Goal: Task Accomplishment & Management: Use online tool/utility

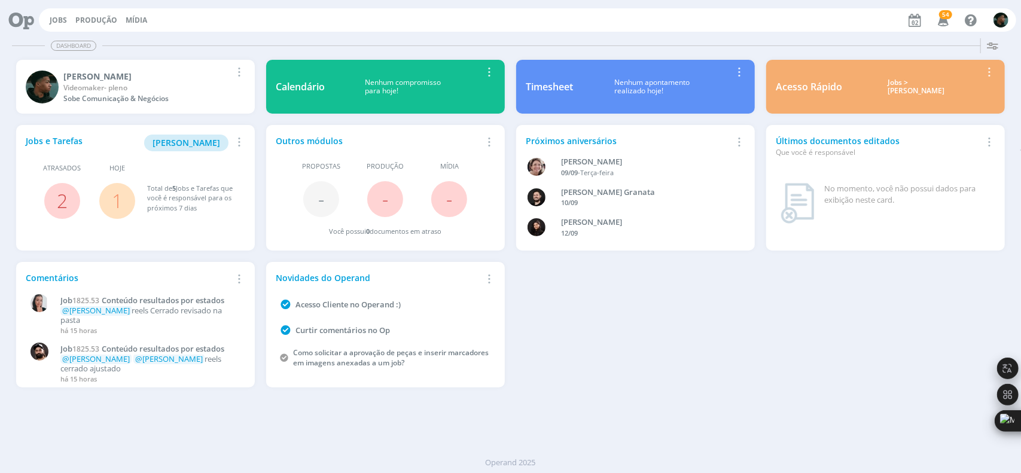
click at [50, 10] on div "Jobs Produção Mídia 54 Notificações Central de Ajuda Área de Membros Implantaçã…" at bounding box center [528, 19] width 978 height 23
click at [53, 16] on link "Jobs" at bounding box center [58, 20] width 17 height 10
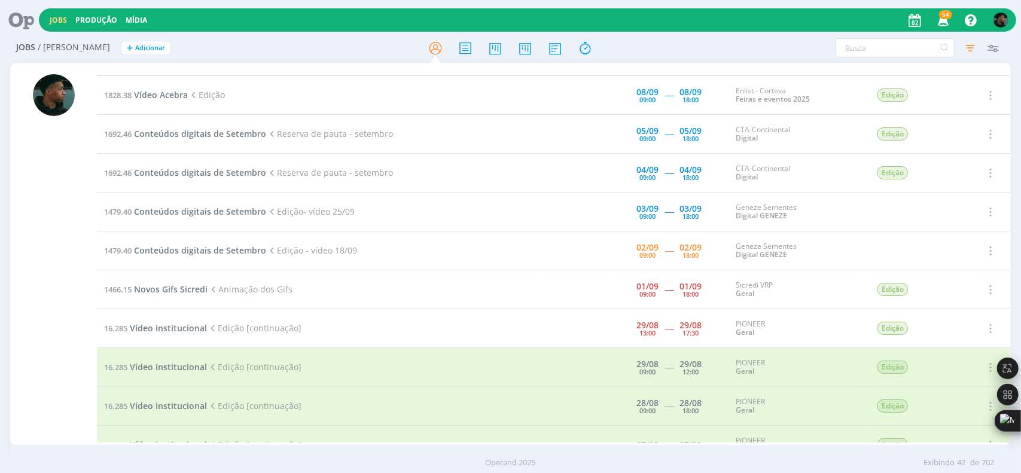
scroll to position [572, 0]
click at [147, 288] on span "Novos Gifs Sicredi" at bounding box center [171, 289] width 74 height 11
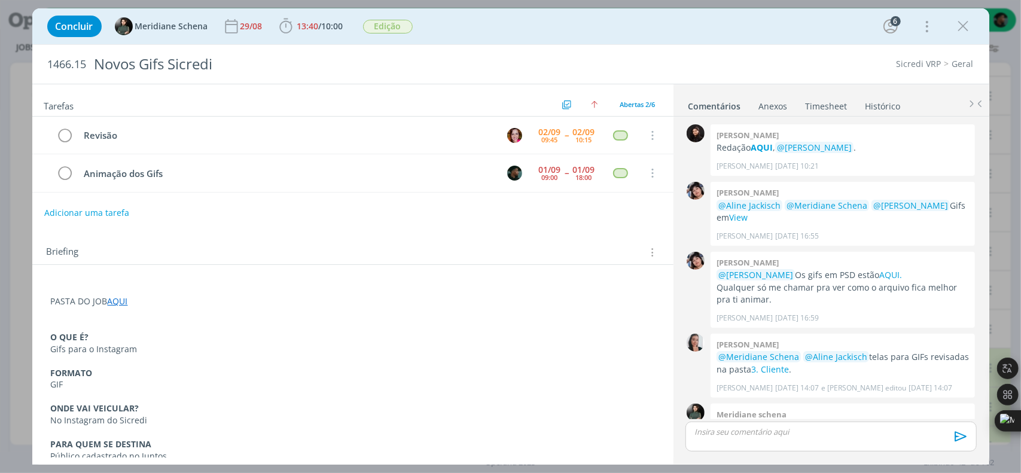
scroll to position [106, 0]
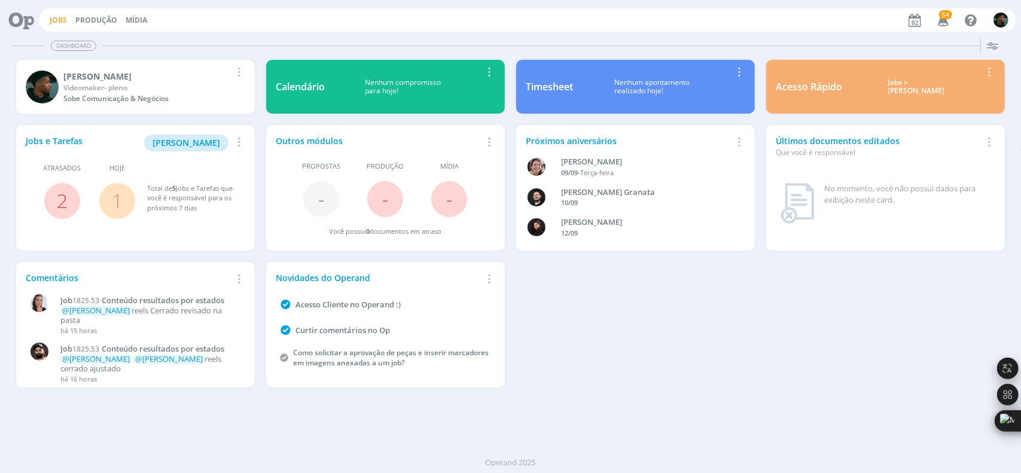
click at [60, 20] on link "Jobs" at bounding box center [58, 20] width 17 height 10
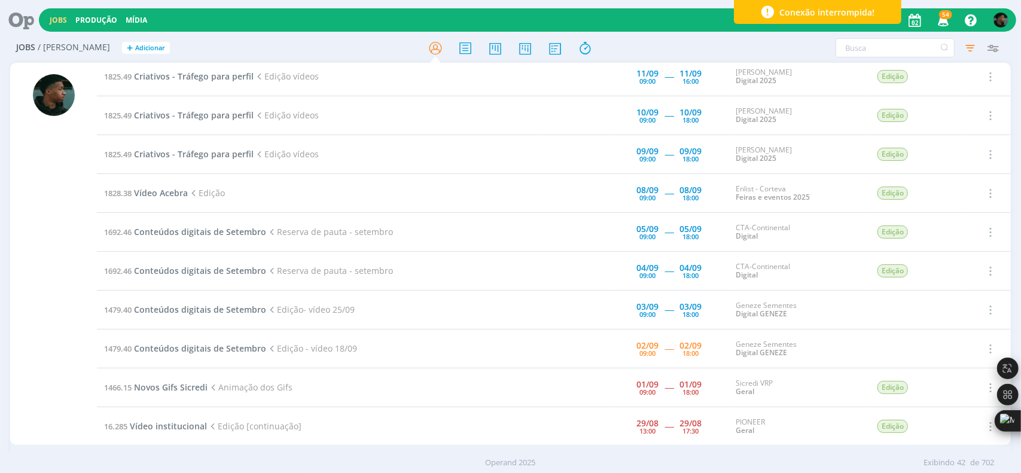
scroll to position [654, 0]
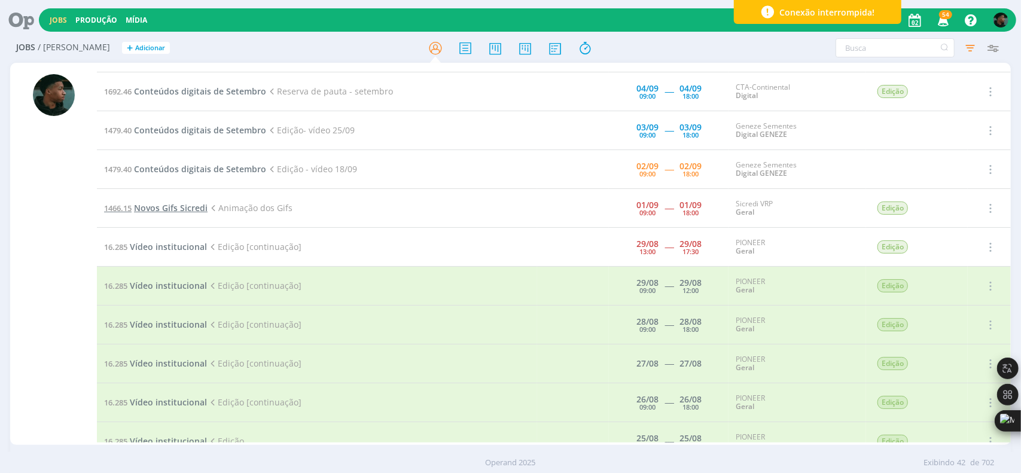
click at [183, 202] on span "Novos Gifs Sicredi" at bounding box center [171, 207] width 74 height 11
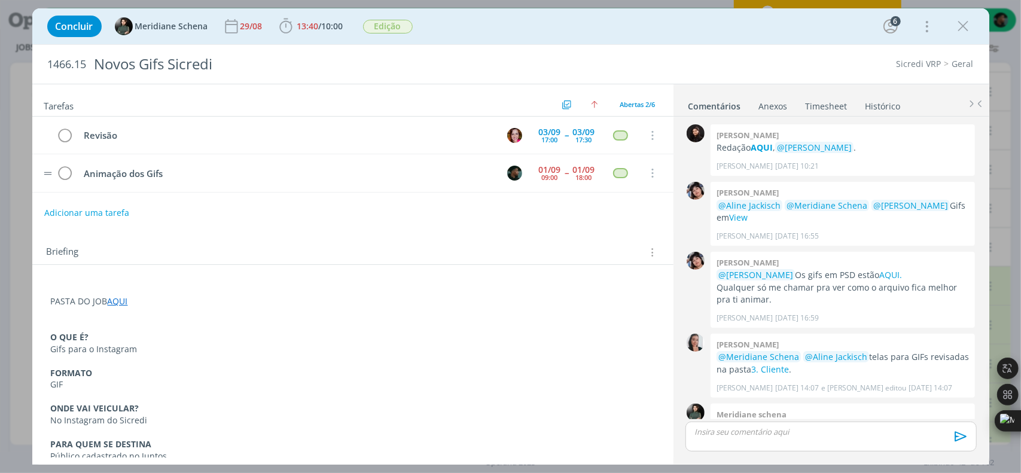
scroll to position [106, 0]
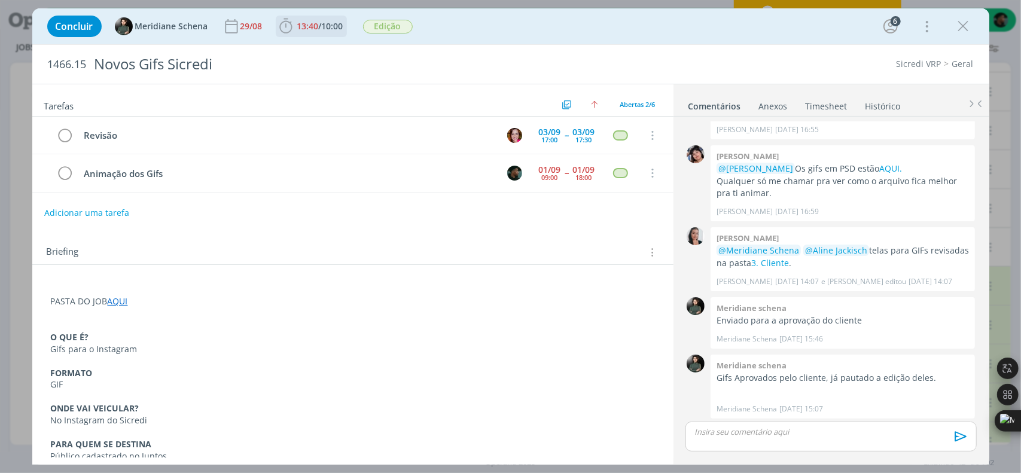
click at [282, 28] on icon "dialog" at bounding box center [286, 26] width 18 height 18
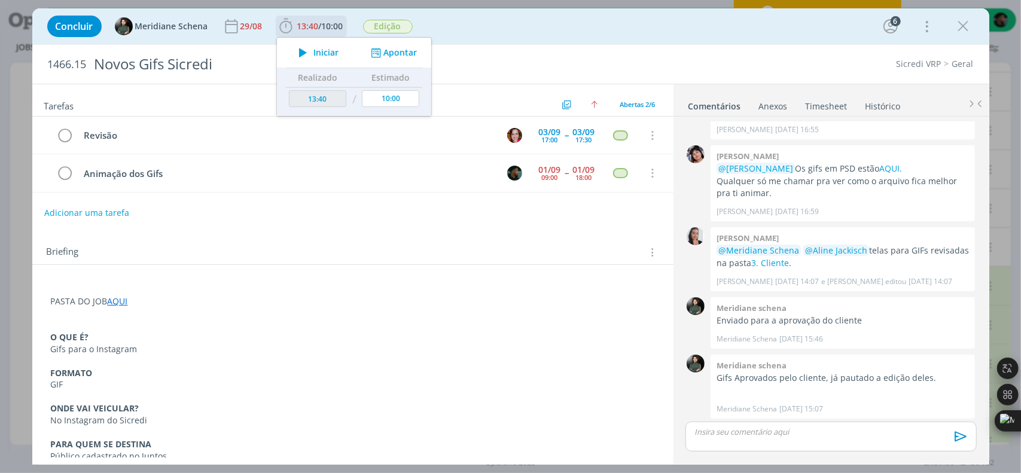
click at [299, 52] on icon "dialog" at bounding box center [303, 53] width 21 height 16
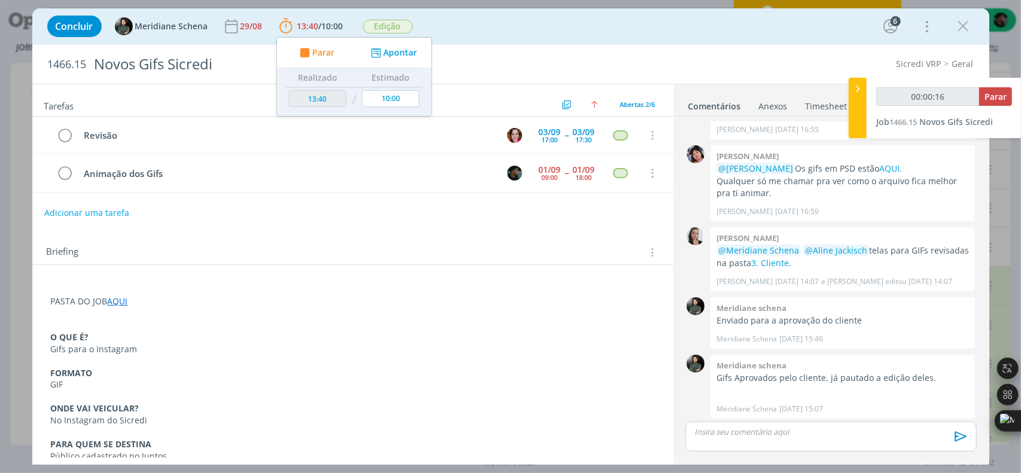
click at [499, 443] on p "PARA QUEM SE DESTINA" at bounding box center [353, 445] width 604 height 12
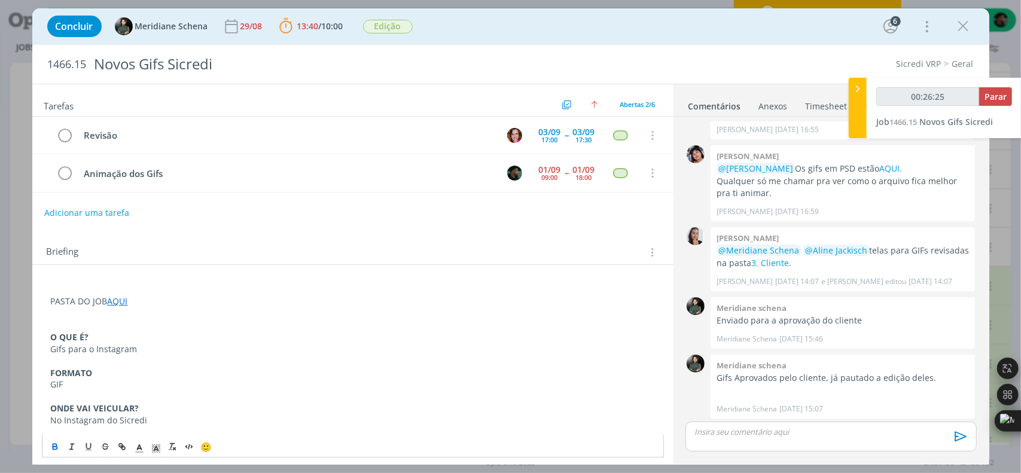
type input "00:28:06"
